Goal: Transaction & Acquisition: Purchase product/service

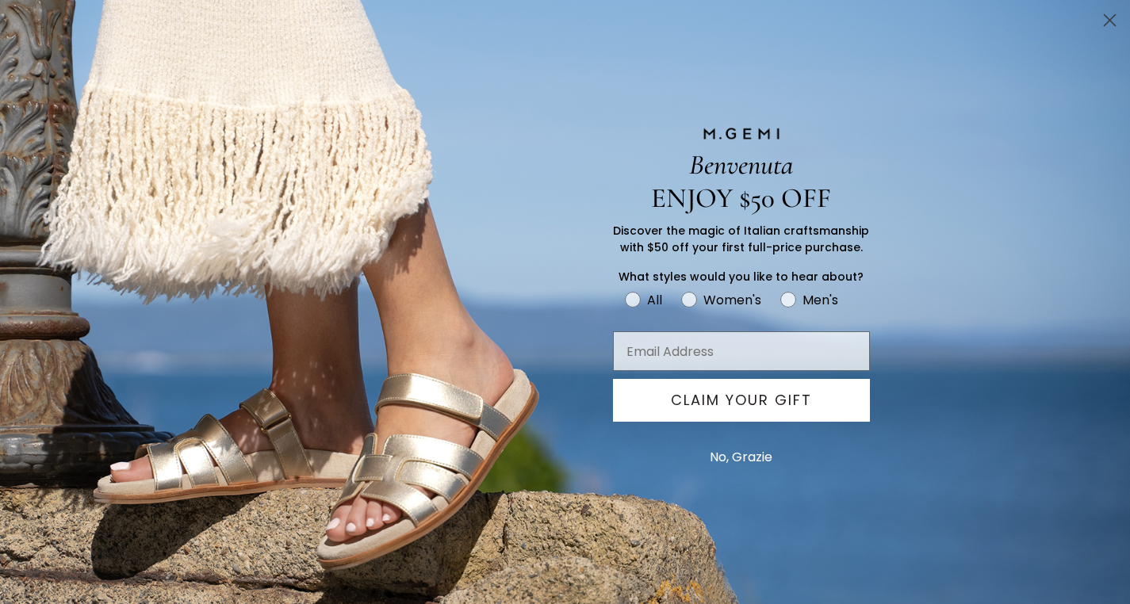
scroll to position [1246, 0]
click at [757, 455] on button "No, Grazie" at bounding box center [741, 458] width 79 height 40
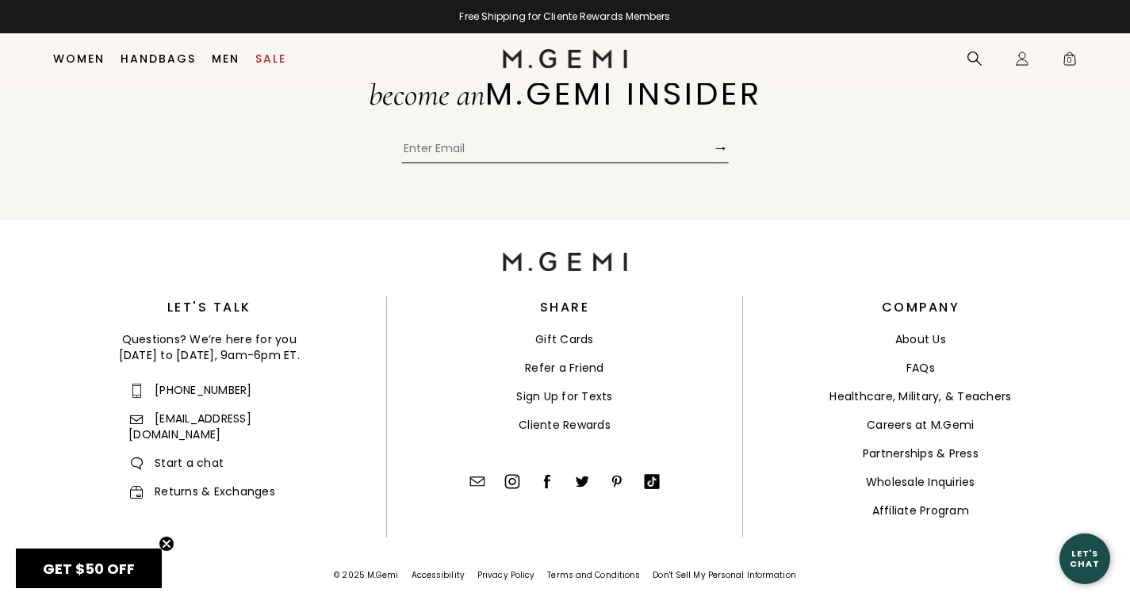
scroll to position [3576, 0]
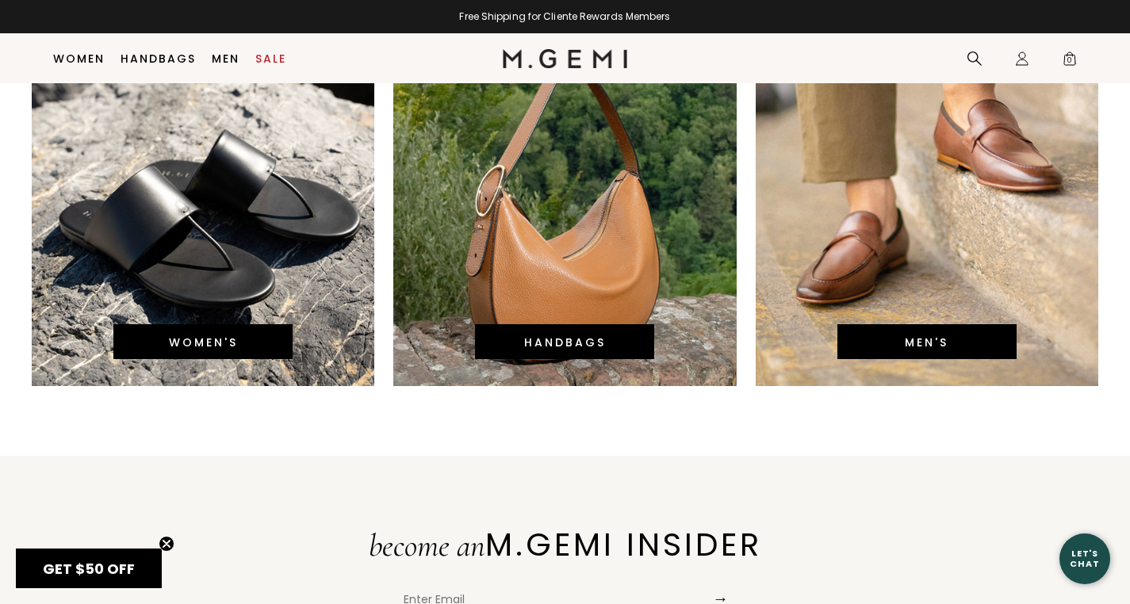
click at [270, 339] on div "WOMEN'S" at bounding box center [202, 341] width 179 height 35
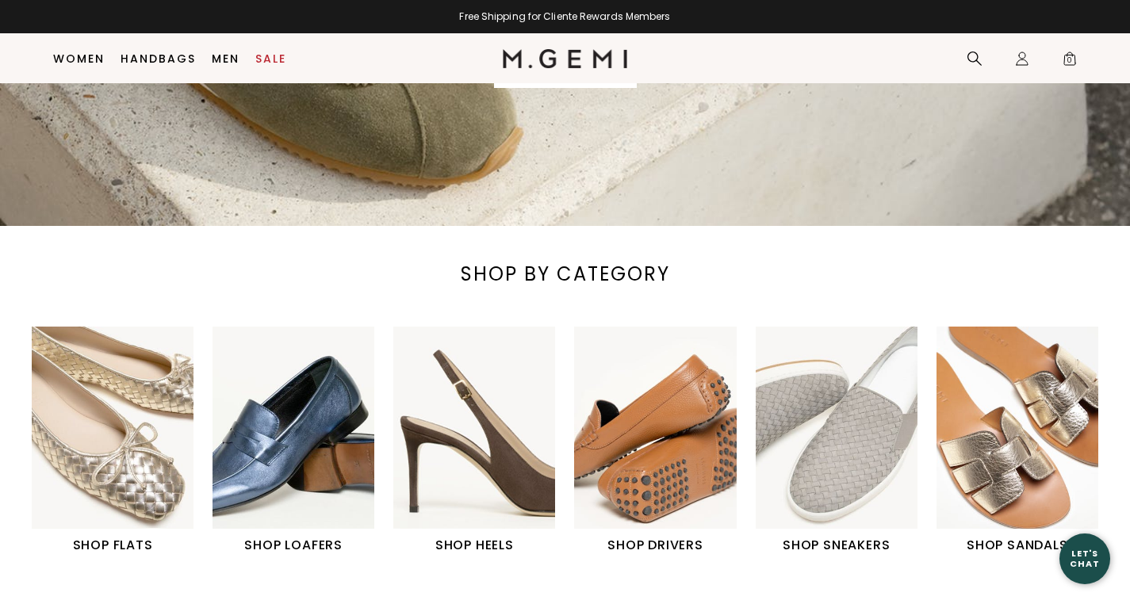
scroll to position [649, 0]
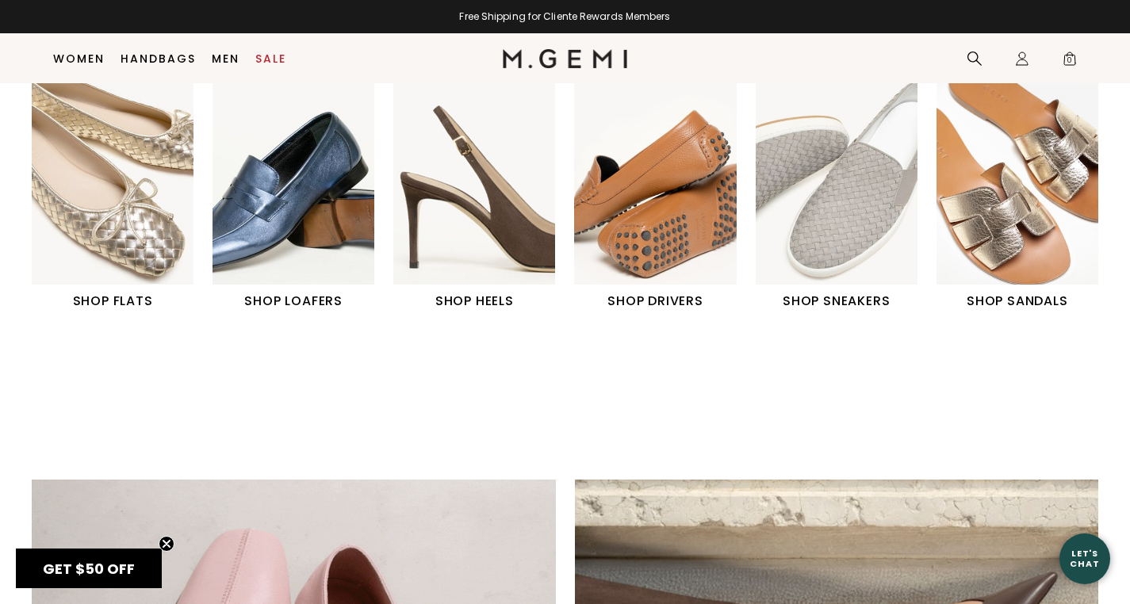
click at [1010, 178] on img "6 / 6" at bounding box center [1018, 183] width 162 height 202
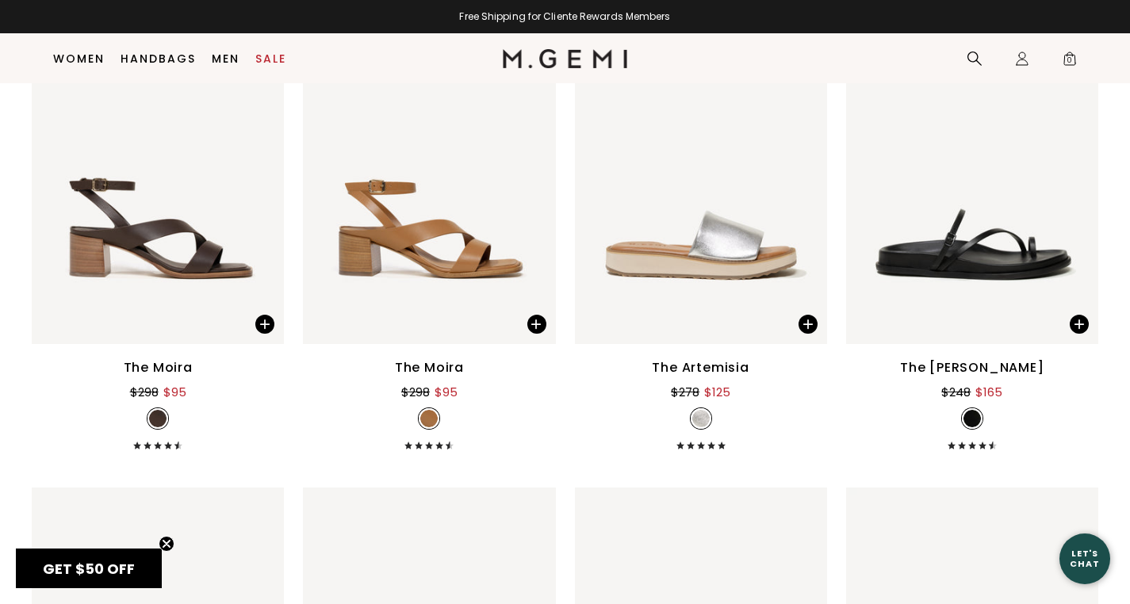
scroll to position [3744, 0]
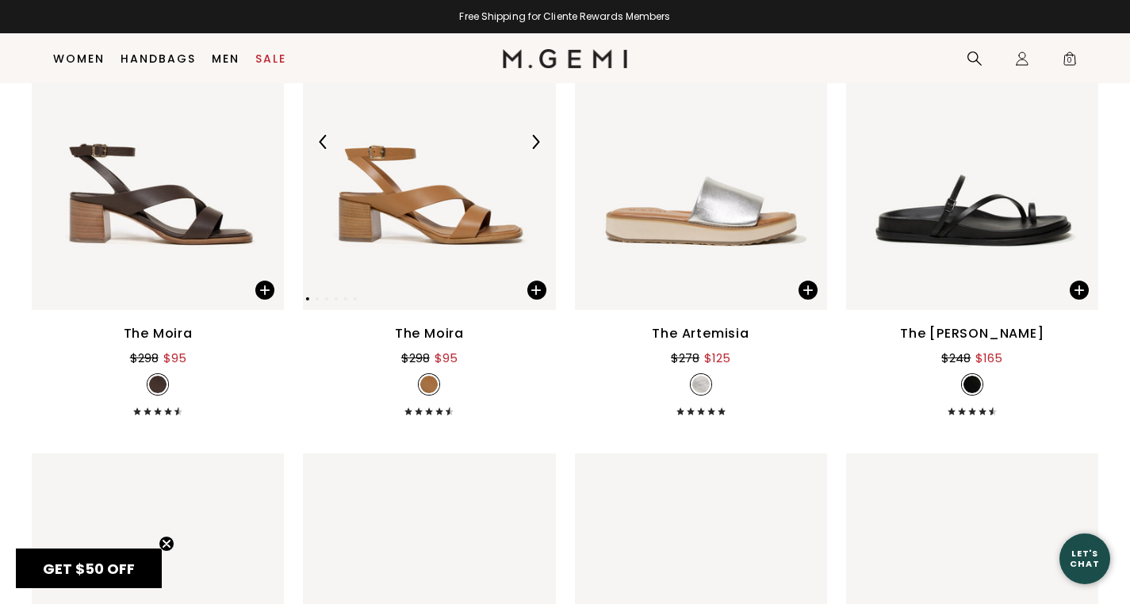
click at [536, 149] on div at bounding box center [535, 141] width 25 height 25
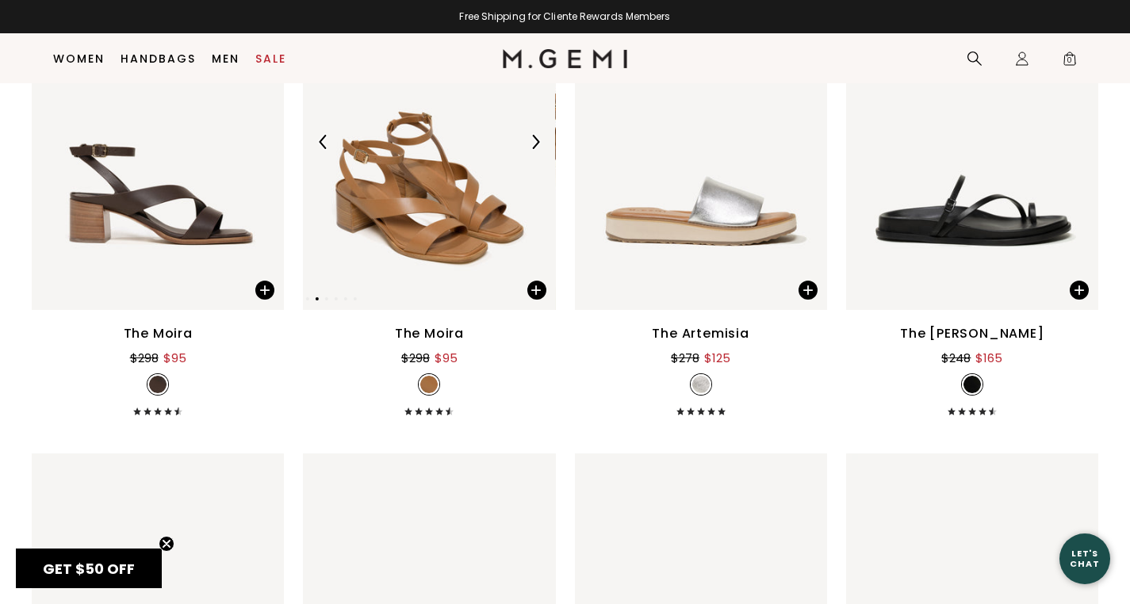
click at [536, 149] on div at bounding box center [535, 141] width 25 height 25
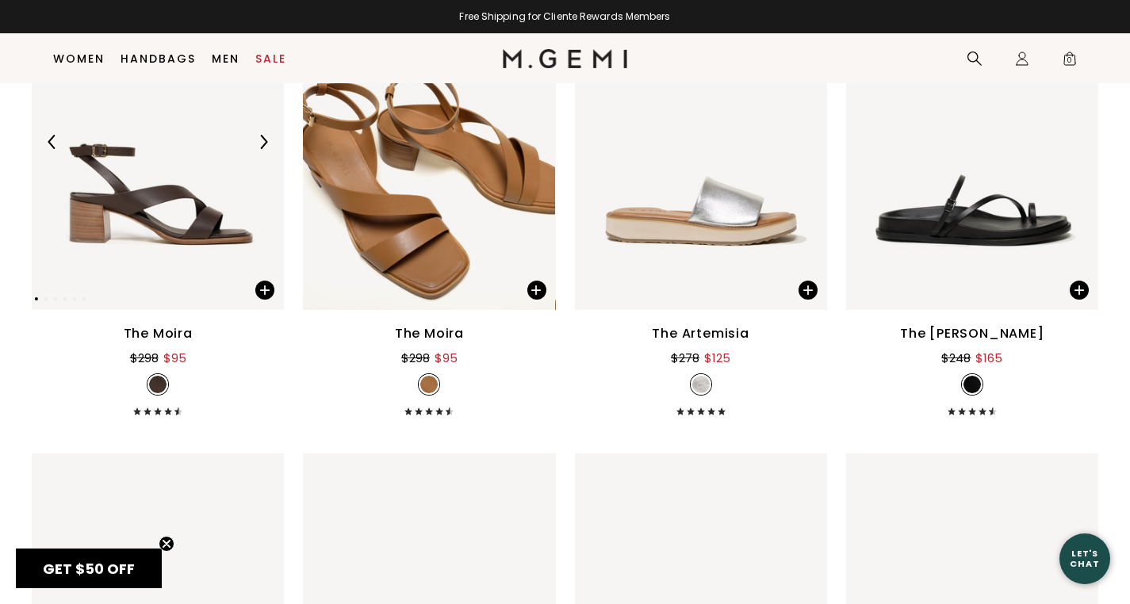
click at [268, 144] on img at bounding box center [263, 142] width 14 height 14
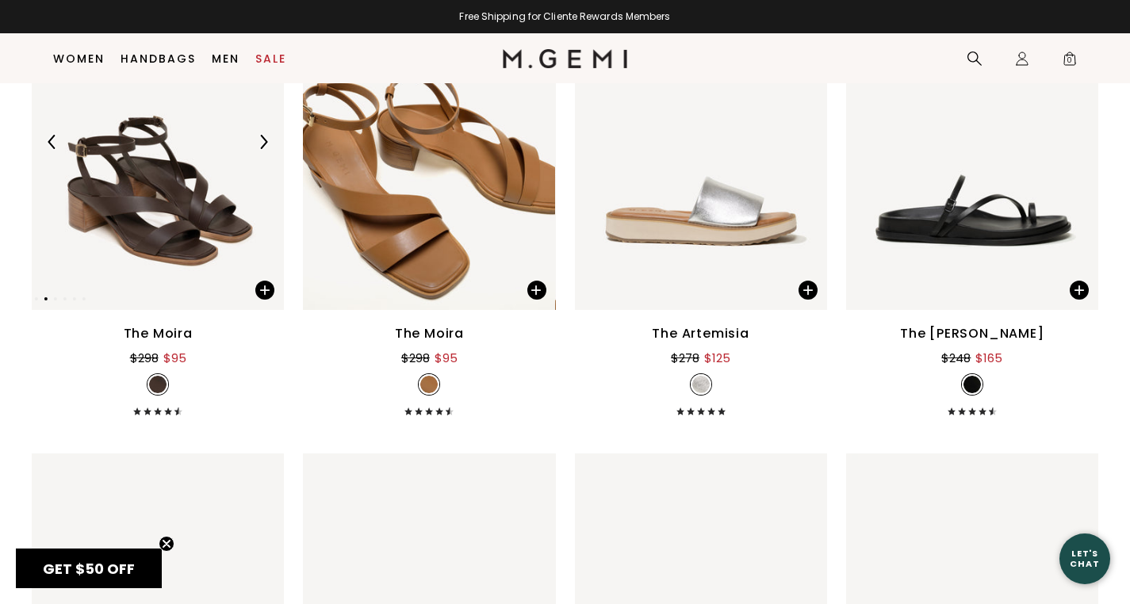
click at [268, 144] on img at bounding box center [263, 142] width 14 height 14
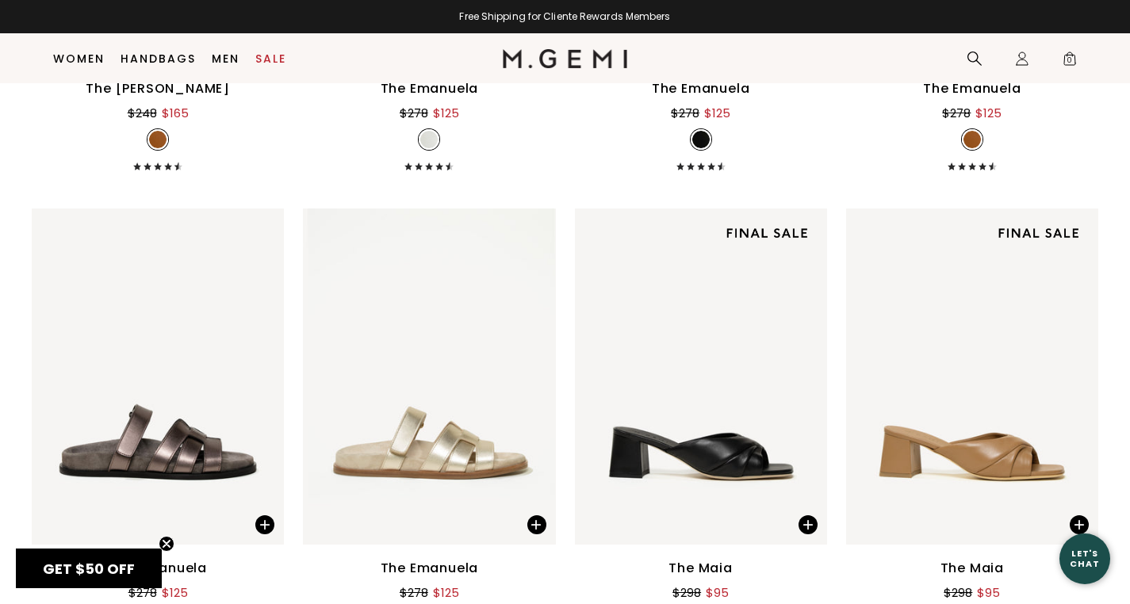
scroll to position [4406, 0]
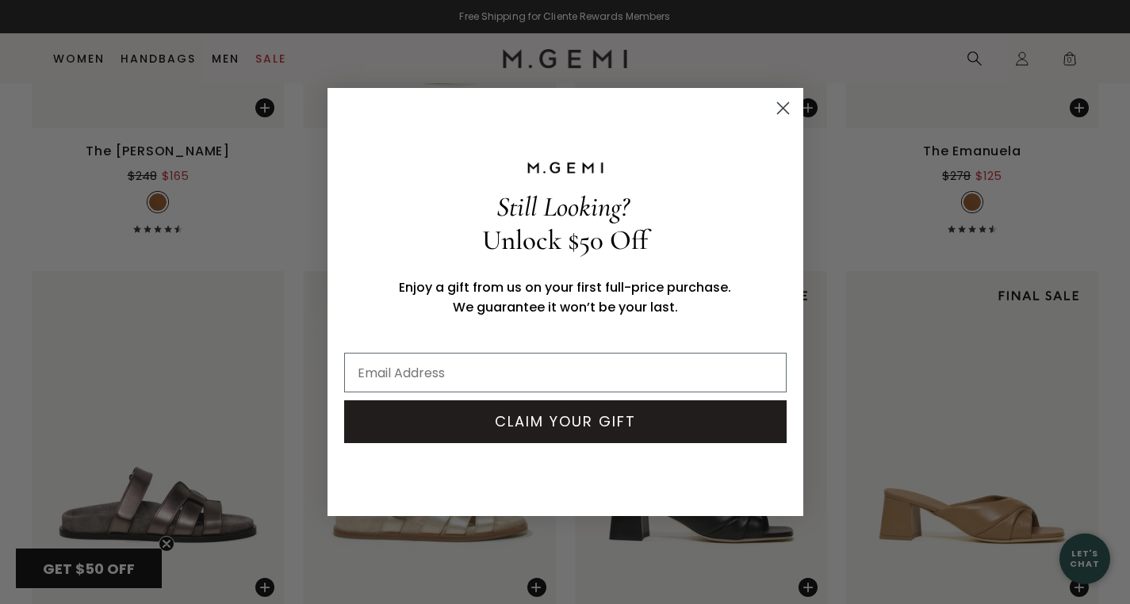
click at [781, 109] on icon "Close dialog" at bounding box center [782, 108] width 11 height 11
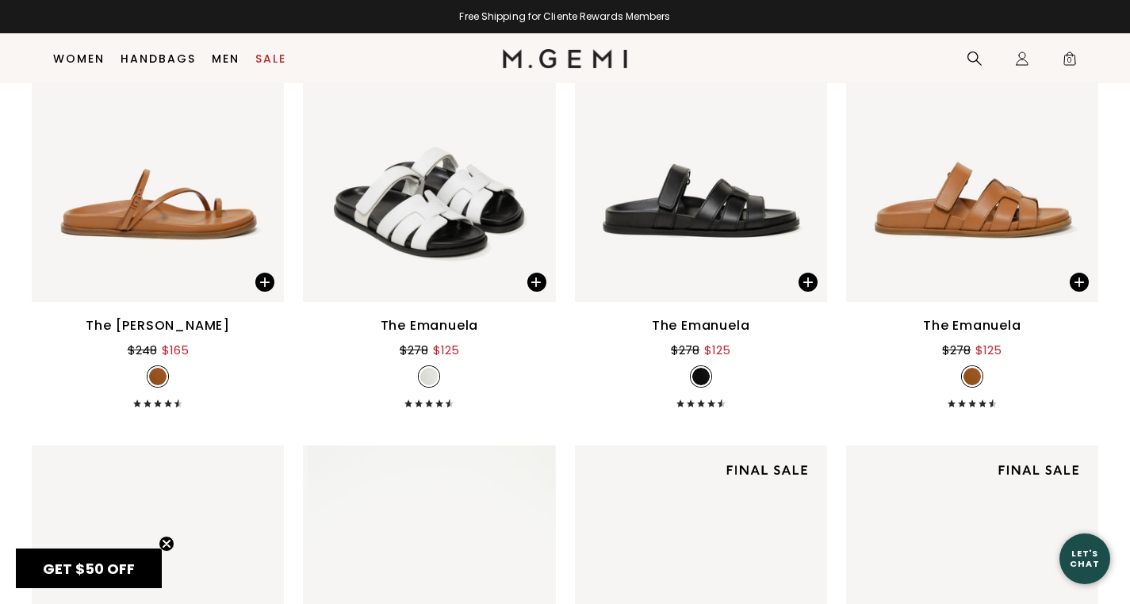
scroll to position [3987, 0]
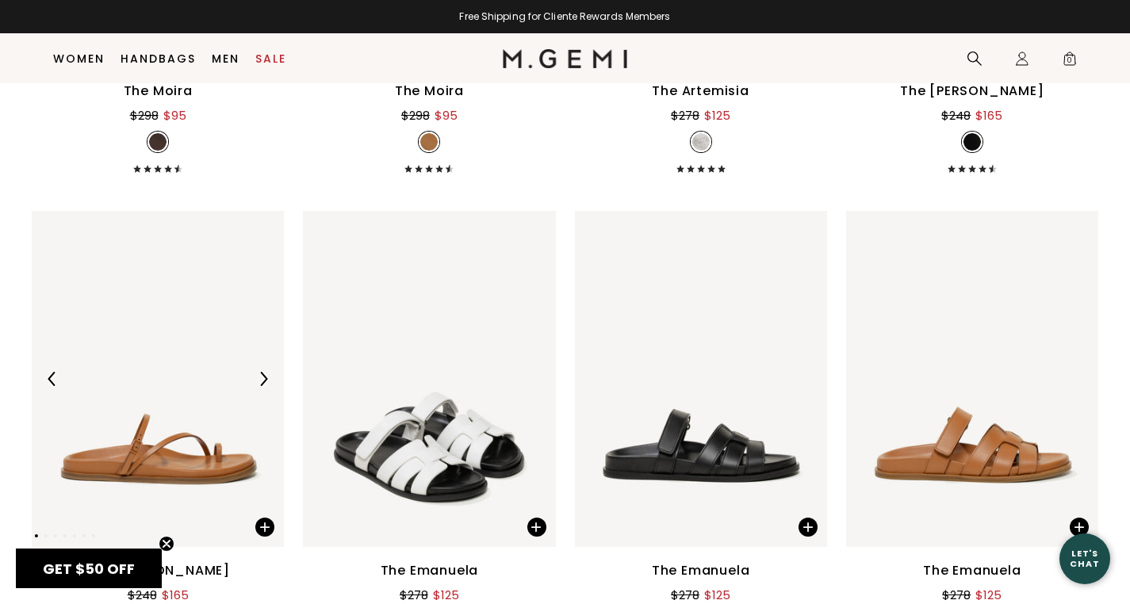
click at [266, 381] on img at bounding box center [263, 379] width 14 height 14
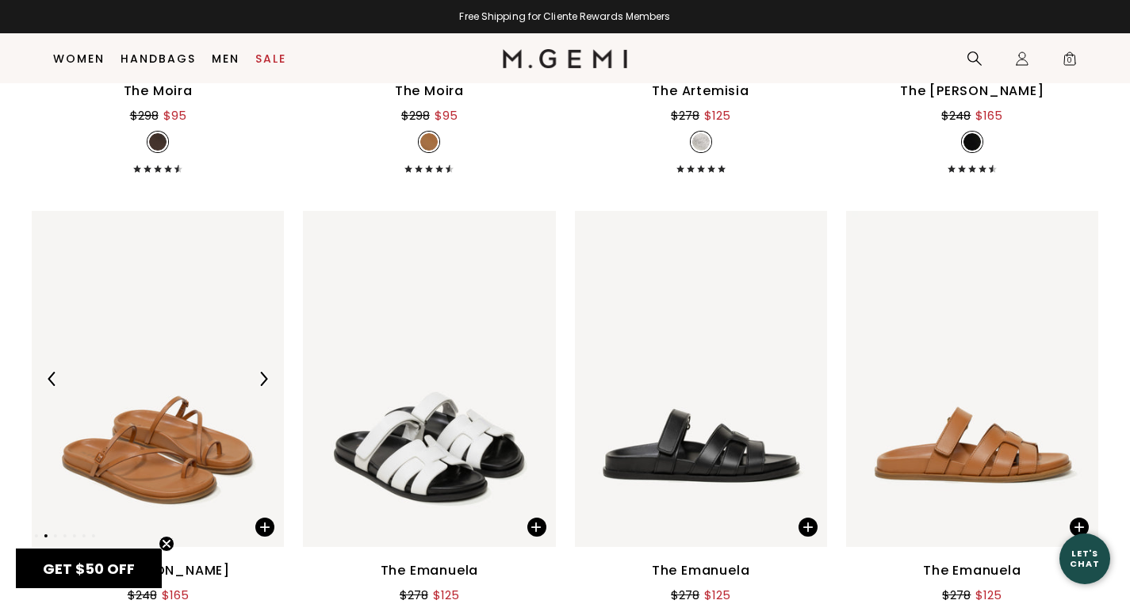
click at [266, 381] on img at bounding box center [263, 379] width 14 height 14
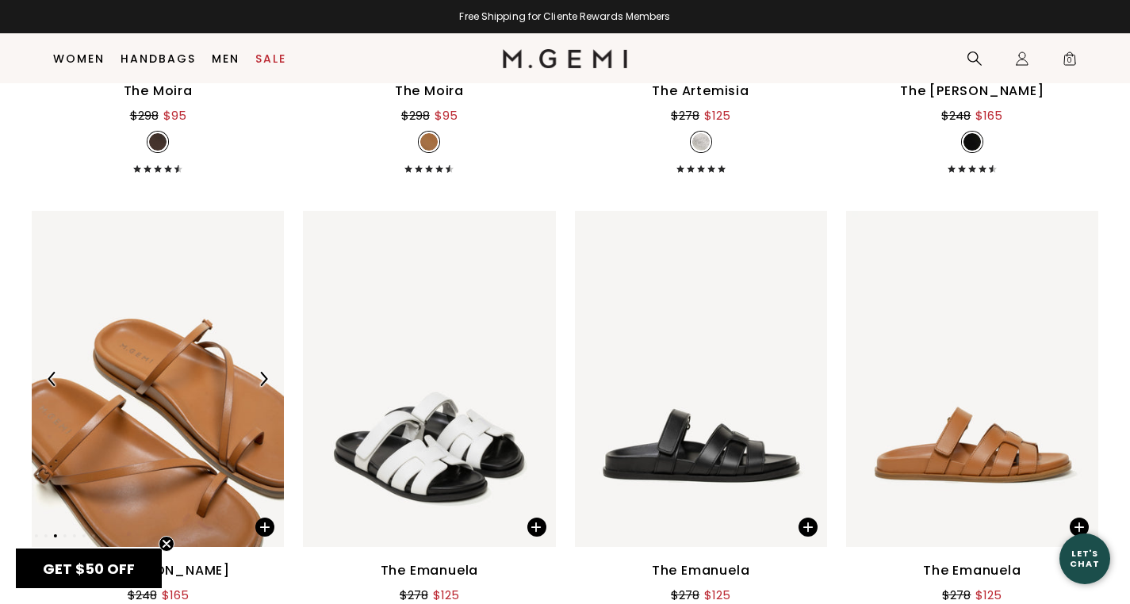
click at [266, 381] on img at bounding box center [263, 379] width 14 height 14
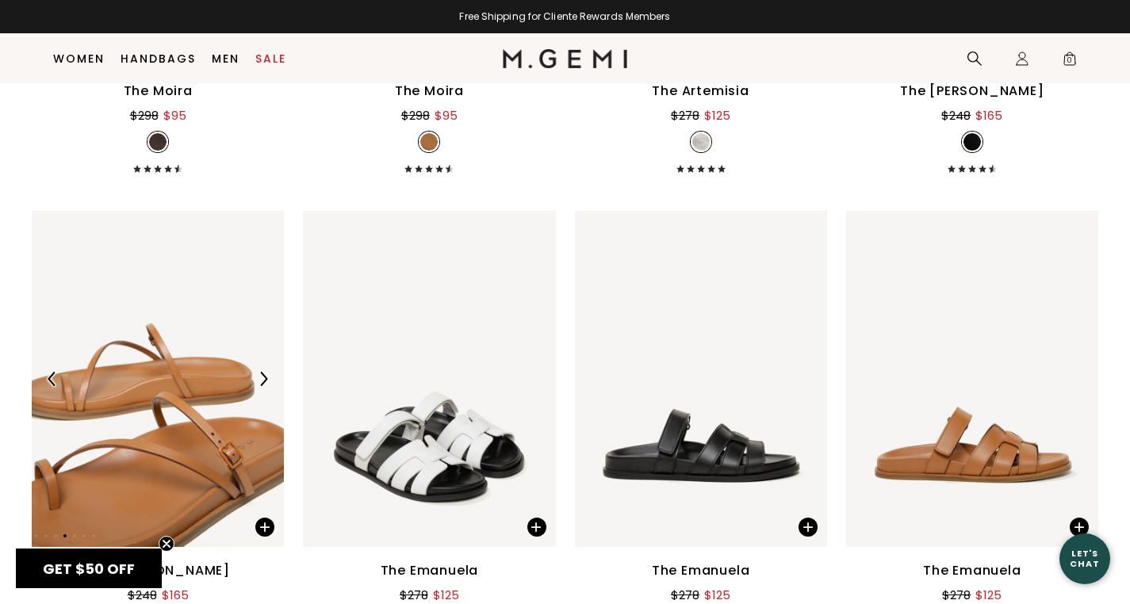
click at [266, 381] on img at bounding box center [263, 379] width 14 height 14
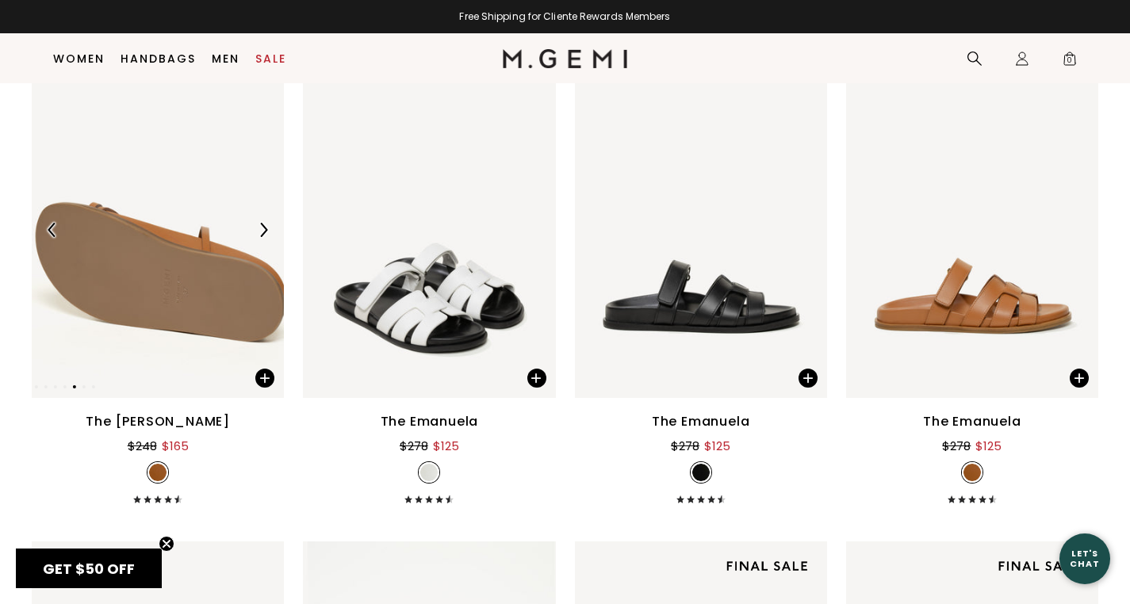
scroll to position [4137, 0]
click at [267, 227] on img at bounding box center [263, 229] width 14 height 14
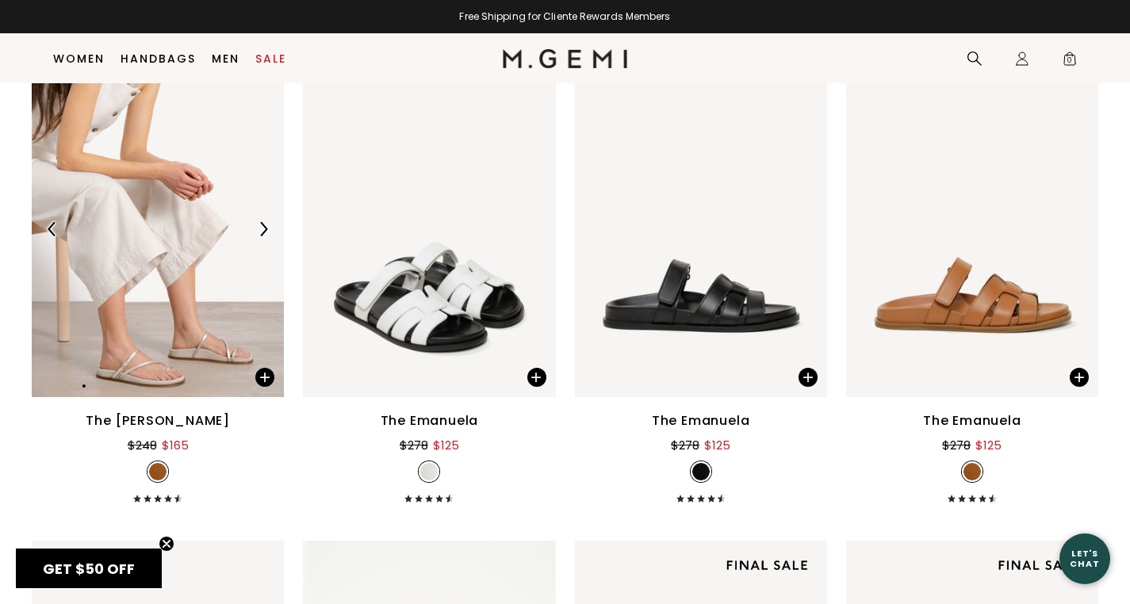
click at [267, 227] on img at bounding box center [263, 229] width 14 height 14
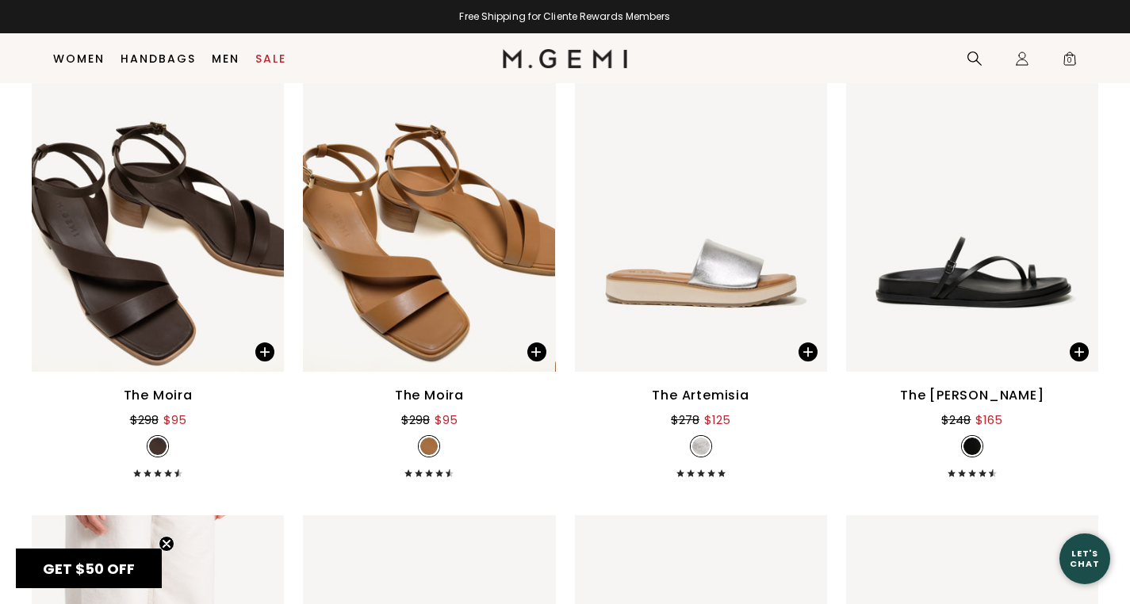
scroll to position [3681, 0]
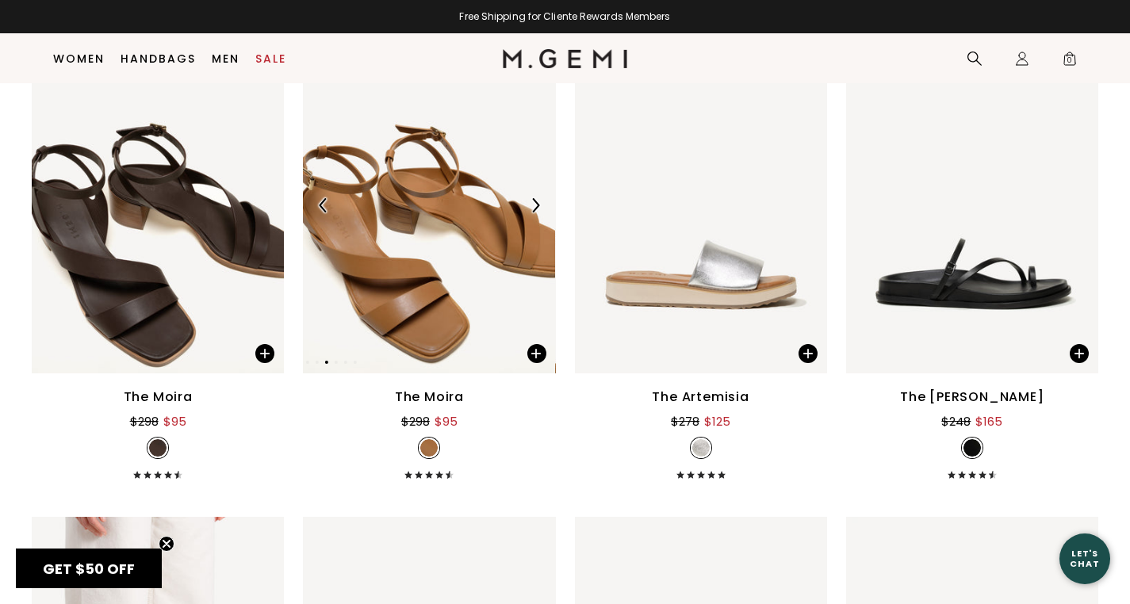
click at [544, 202] on div at bounding box center [535, 205] width 25 height 25
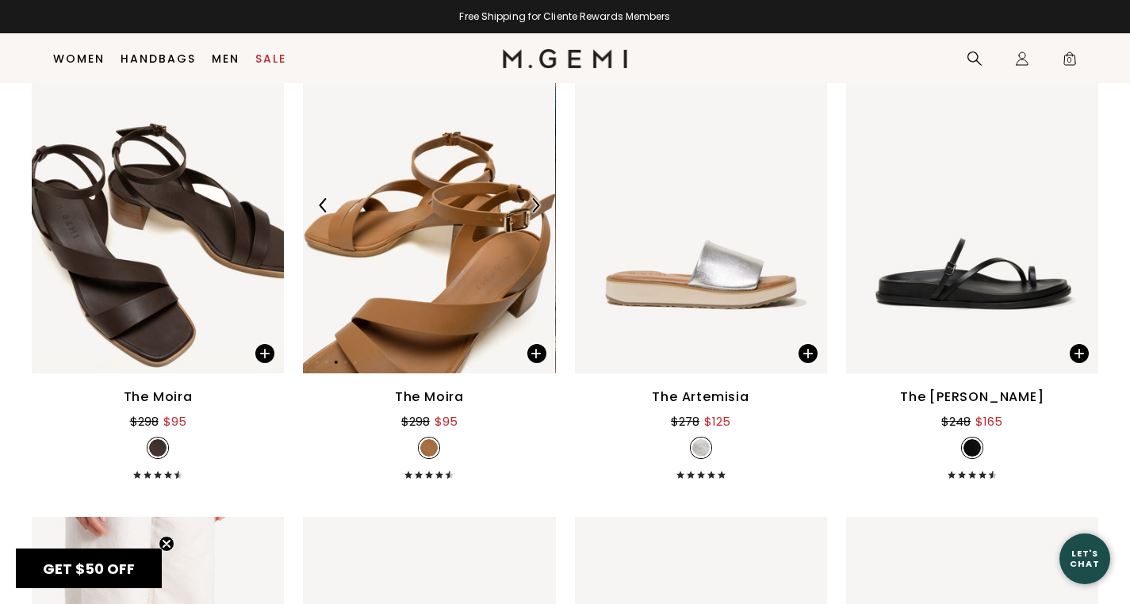
click at [544, 202] on div at bounding box center [535, 205] width 25 height 25
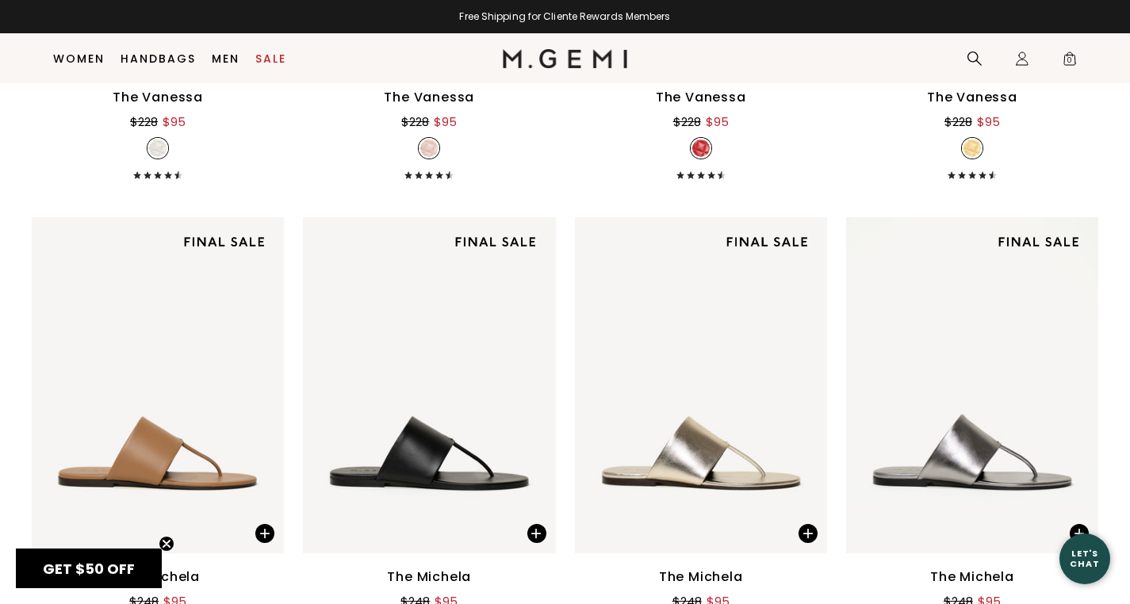
scroll to position [2009, 0]
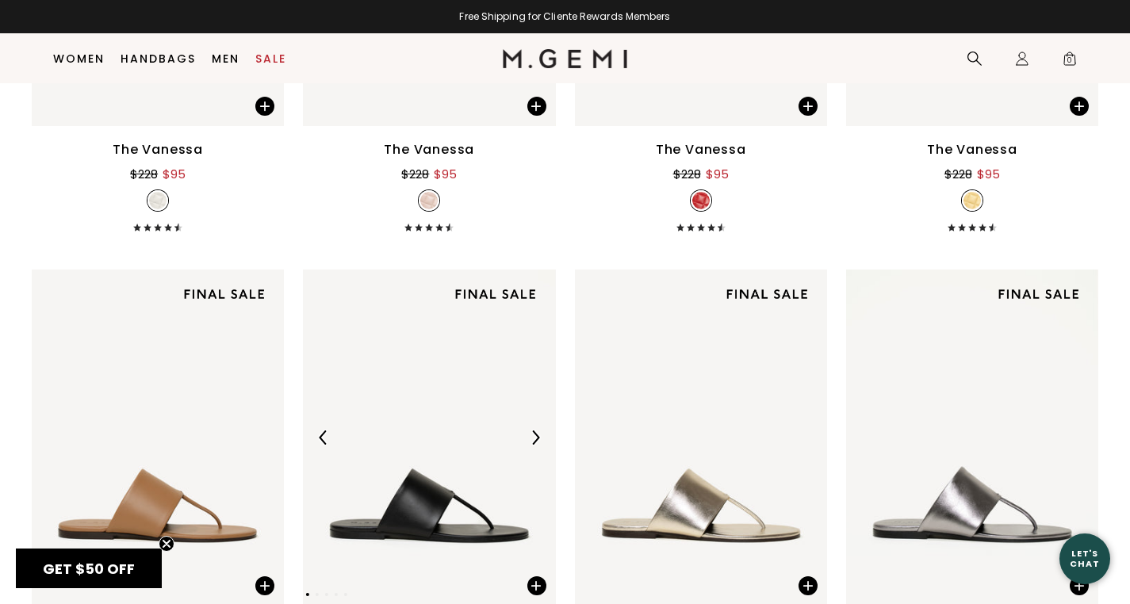
click at [527, 446] on div at bounding box center [535, 437] width 25 height 25
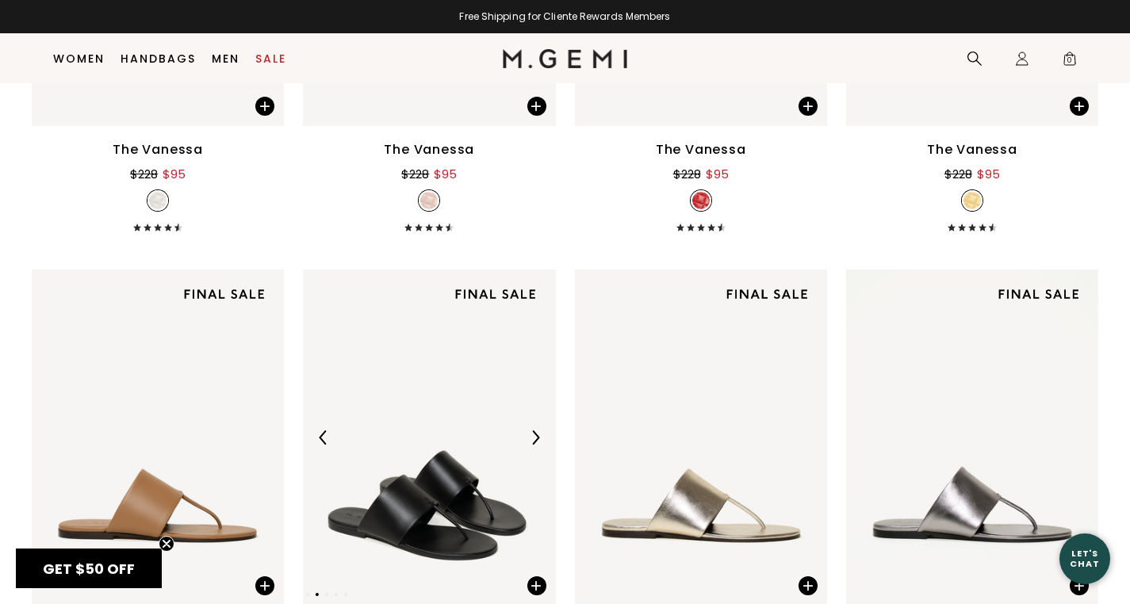
click at [527, 446] on div at bounding box center [535, 437] width 25 height 25
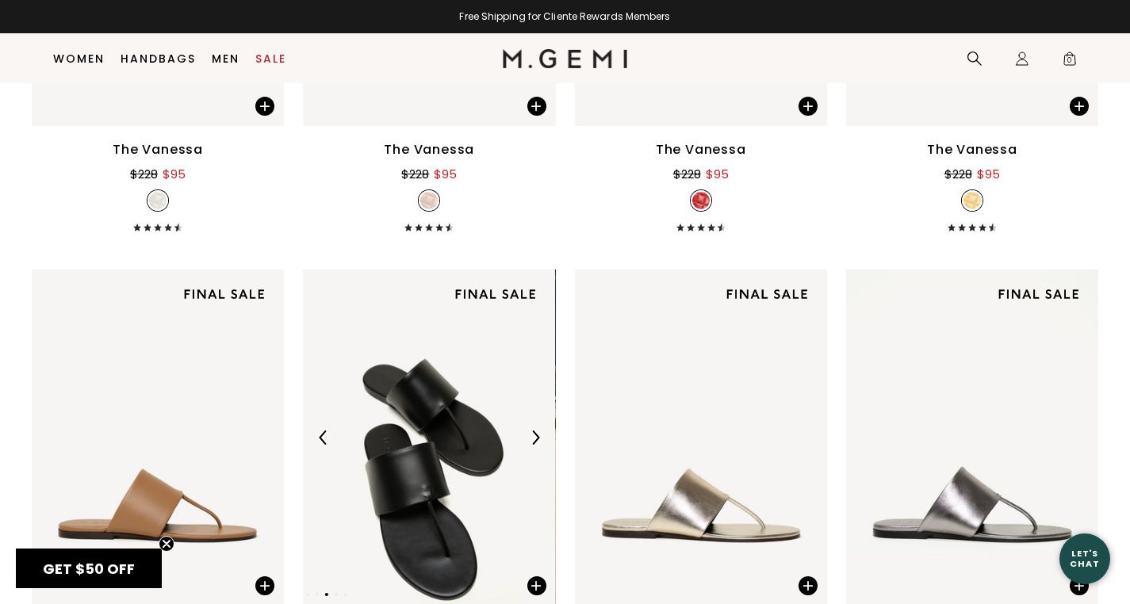
click at [527, 446] on div at bounding box center [535, 437] width 25 height 25
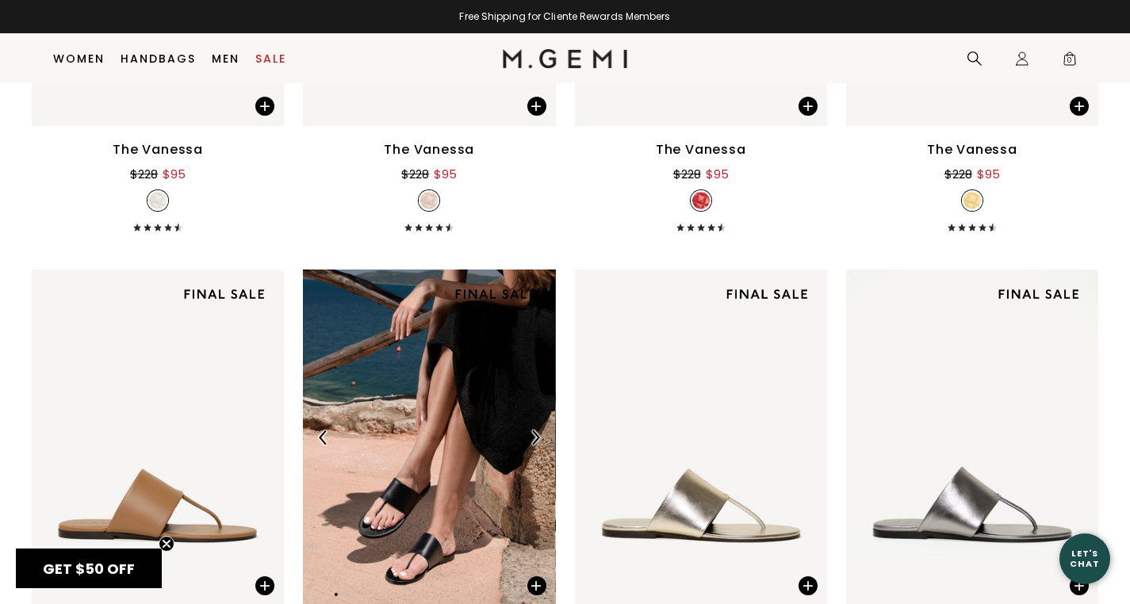
click at [527, 446] on div at bounding box center [535, 437] width 25 height 25
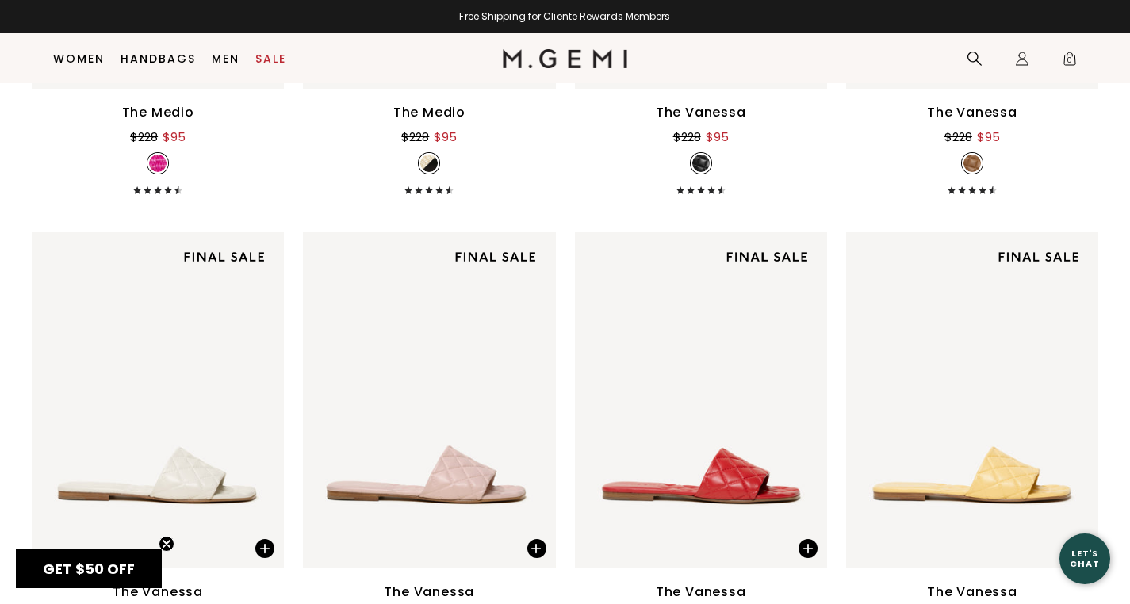
scroll to position [1532, 0]
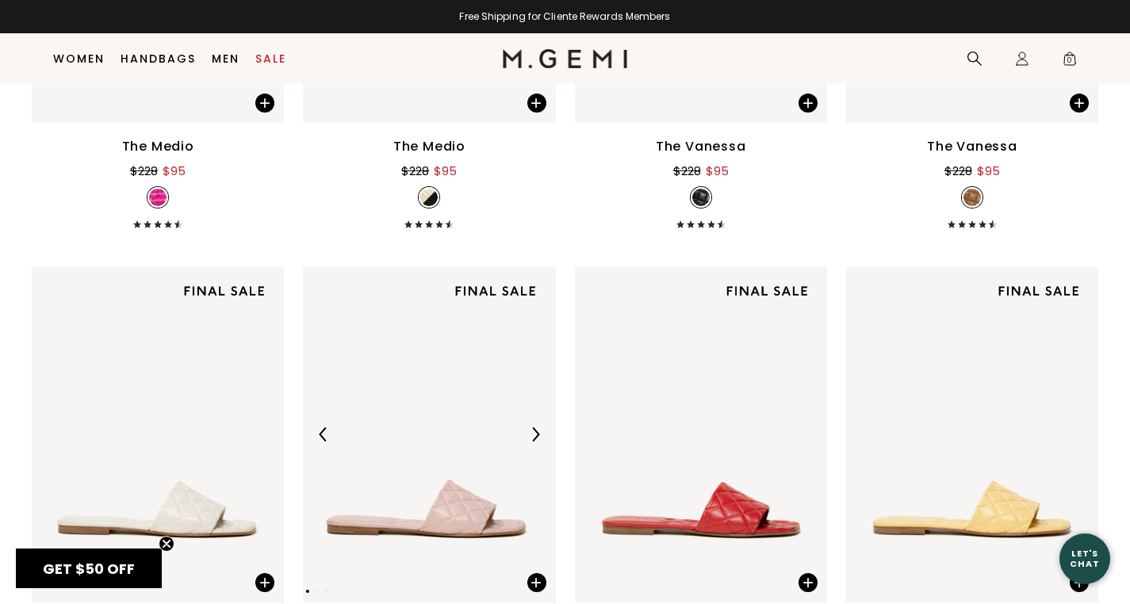
click at [541, 424] on div at bounding box center [535, 434] width 25 height 25
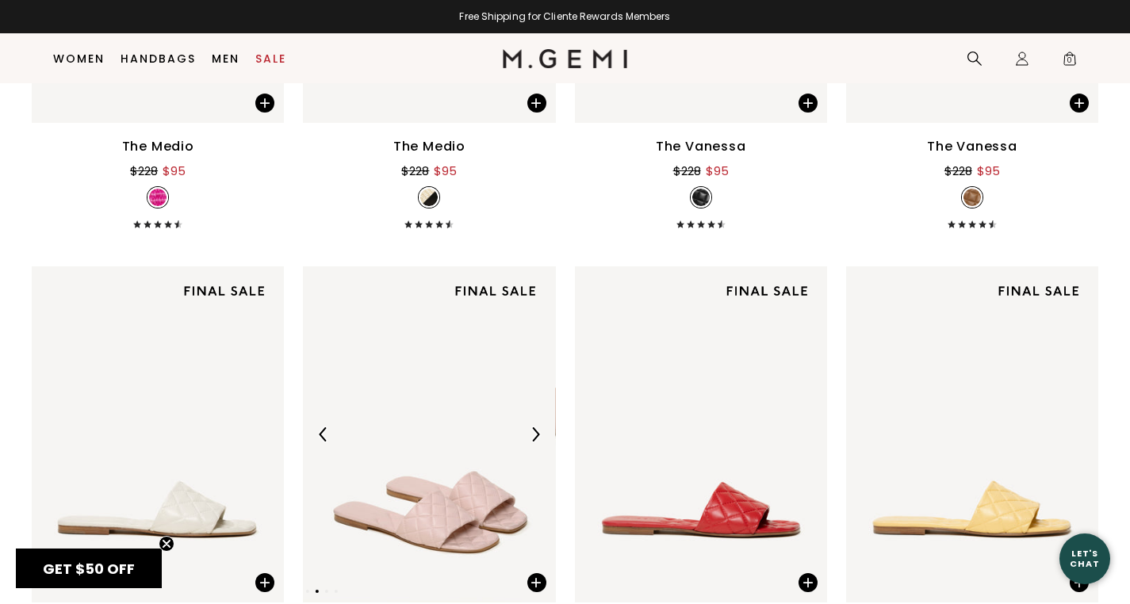
click at [541, 424] on div at bounding box center [535, 434] width 25 height 25
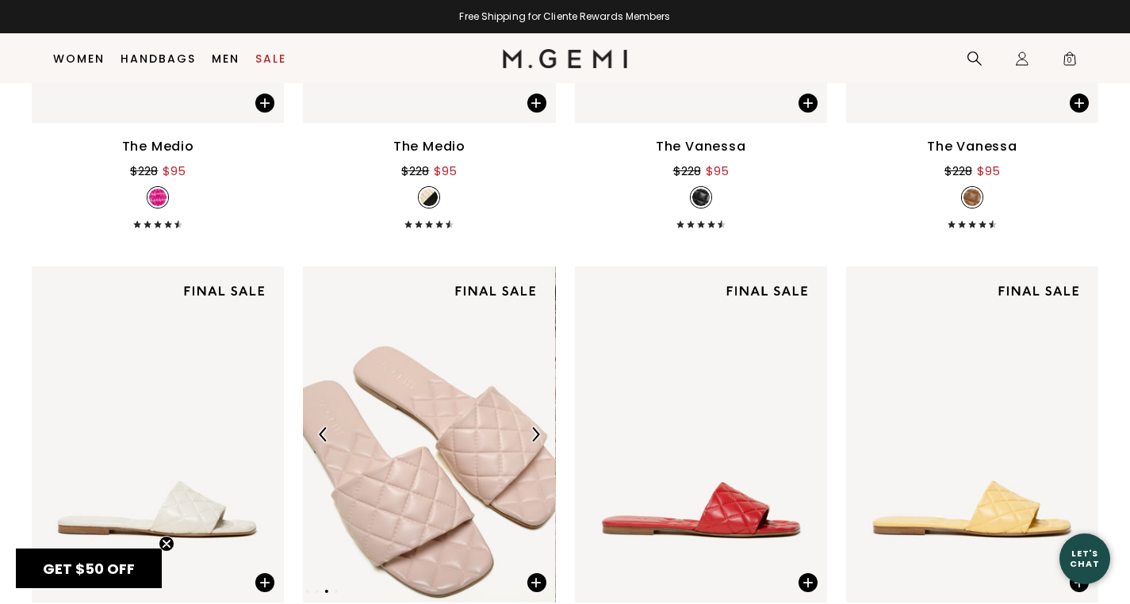
click at [541, 424] on div at bounding box center [535, 434] width 25 height 25
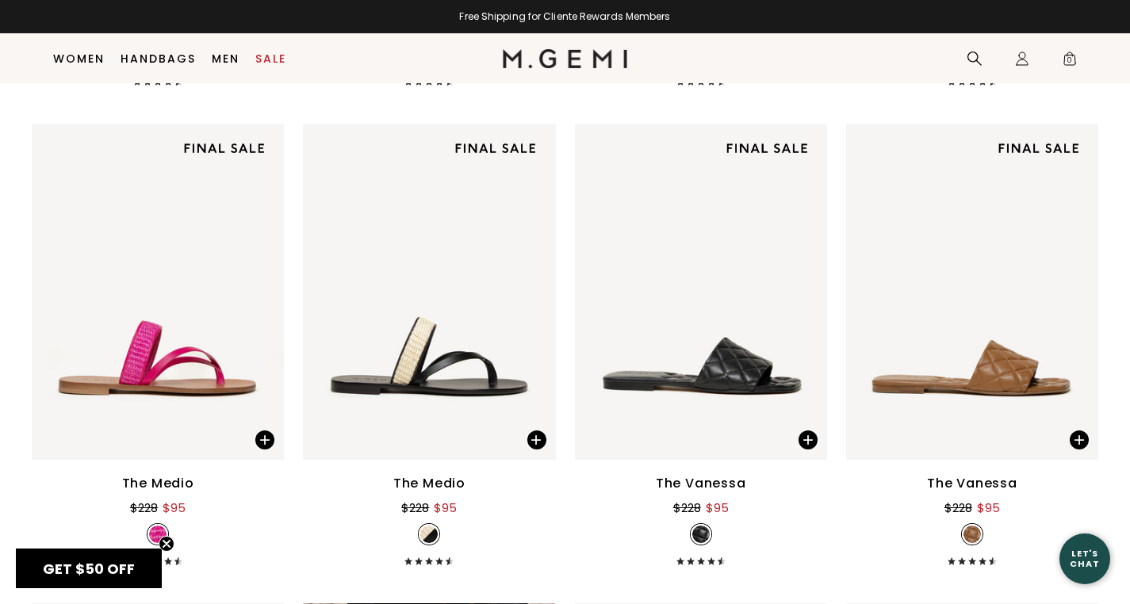
scroll to position [1132, 0]
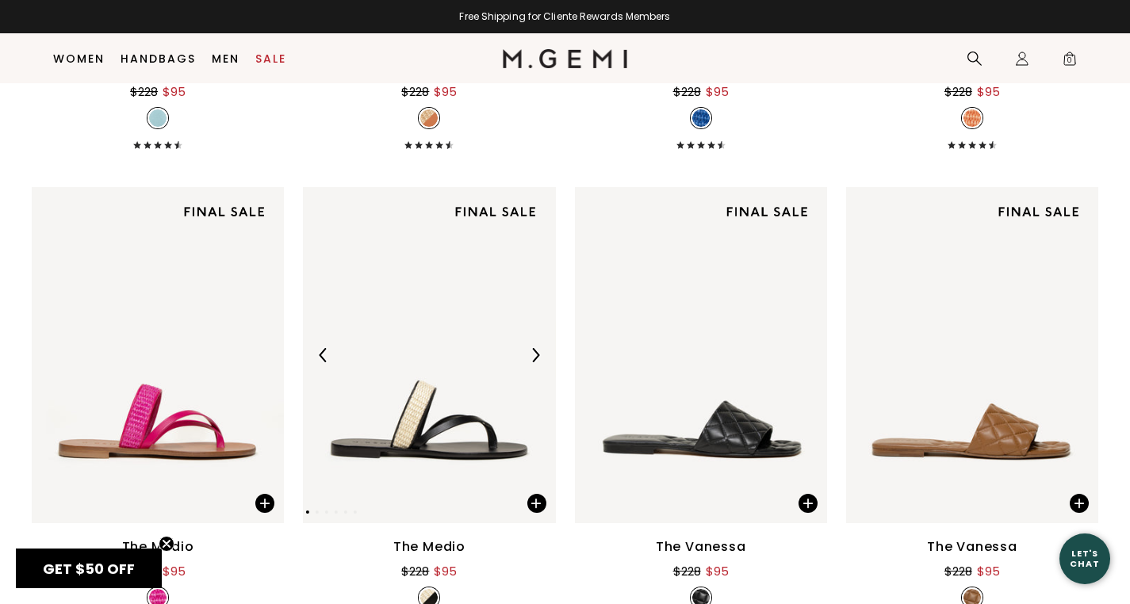
click at [523, 363] on div at bounding box center [429, 355] width 252 height 25
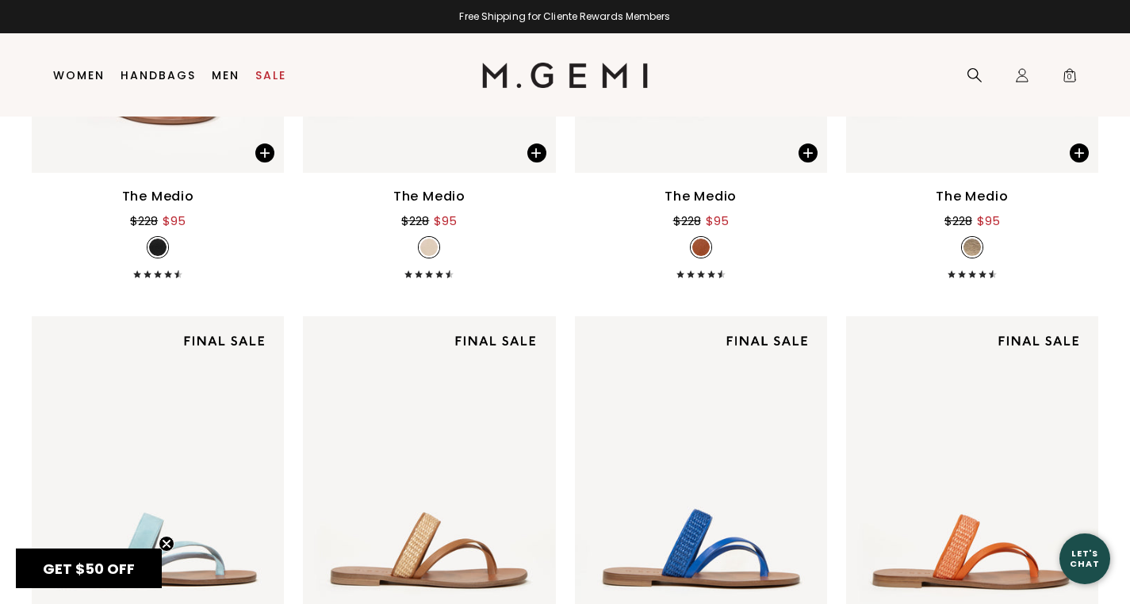
scroll to position [0, 0]
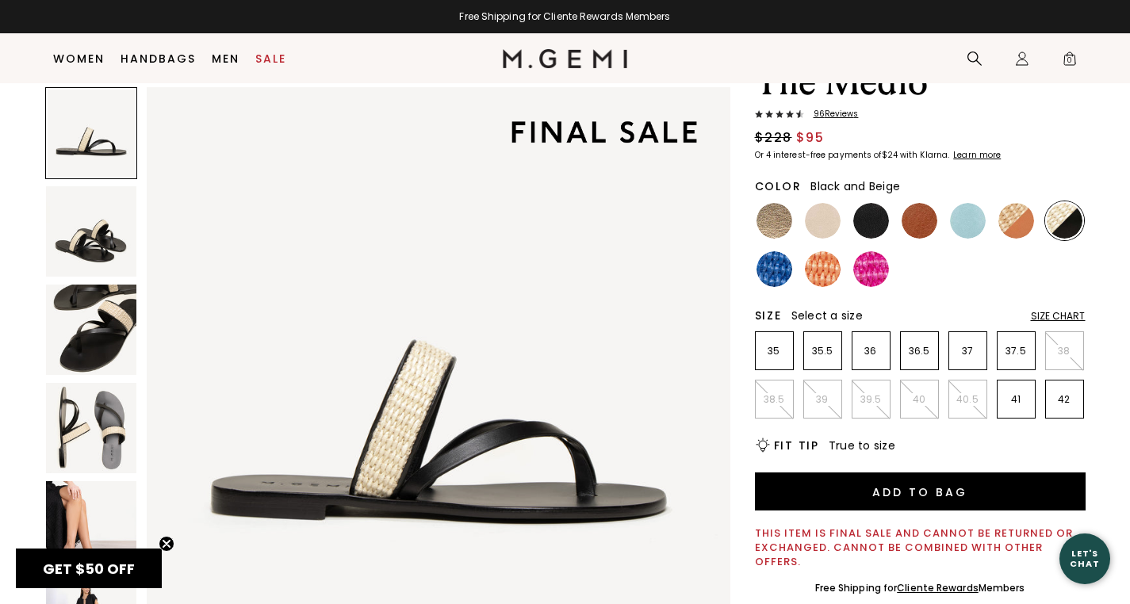
scroll to position [86, 0]
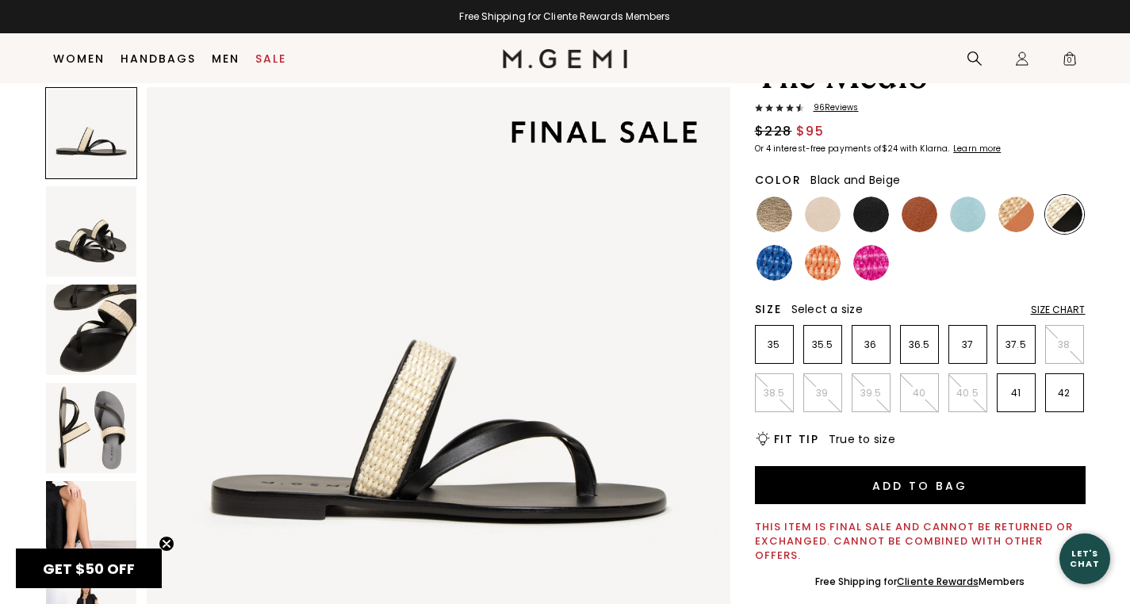
click at [98, 527] on img at bounding box center [91, 526] width 90 height 90
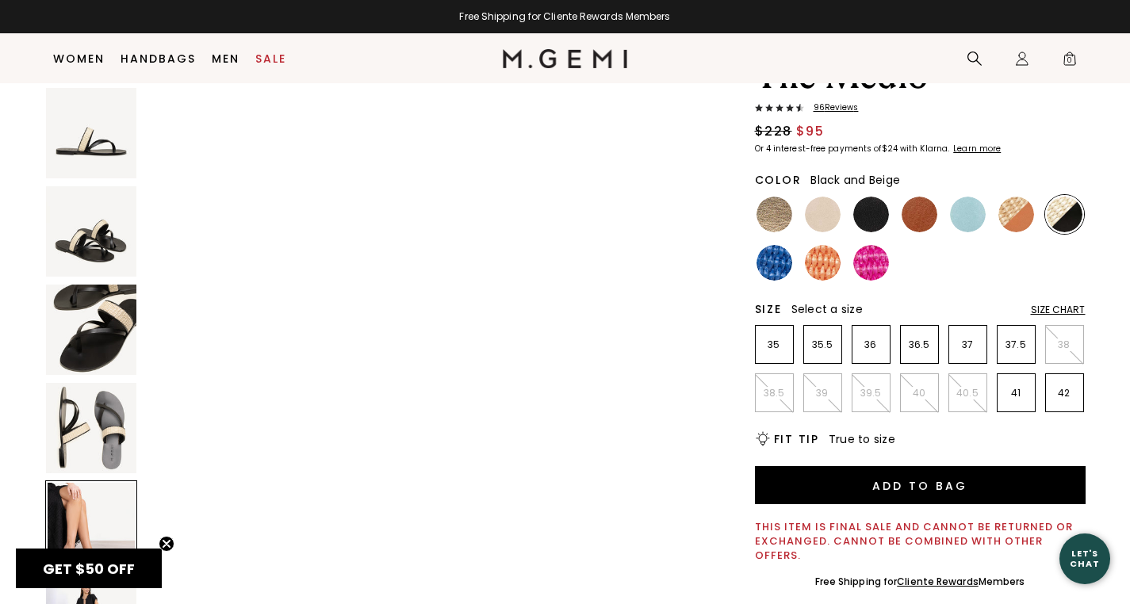
scroll to position [2531, 0]
